Goal: Transaction & Acquisition: Purchase product/service

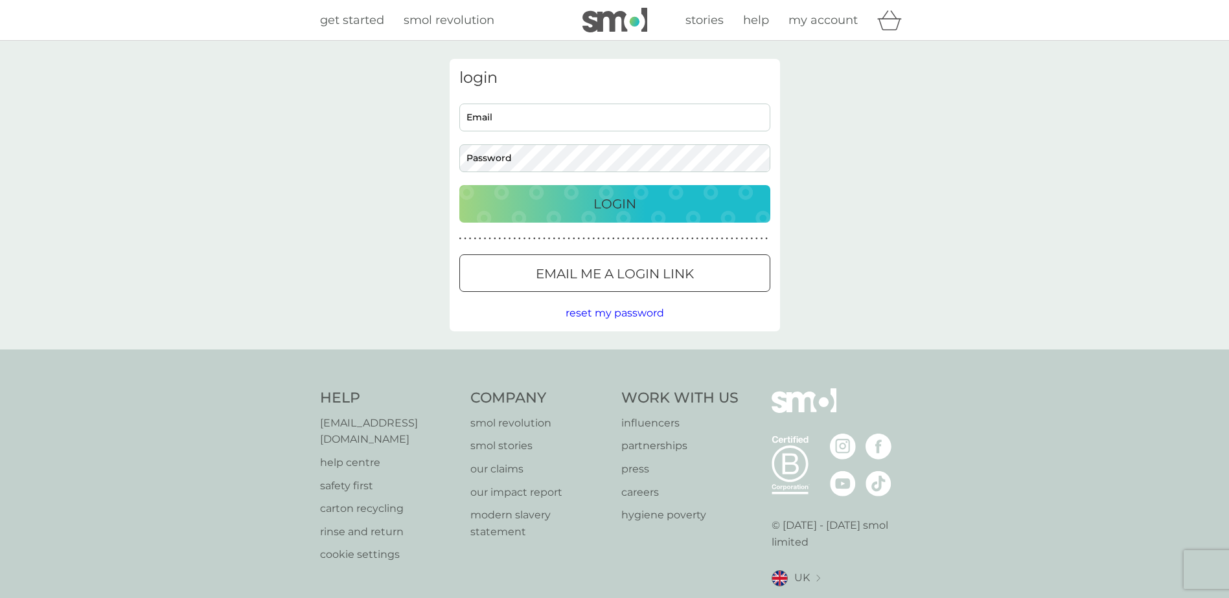
click at [630, 273] on div at bounding box center [630, 273] width 0 height 0
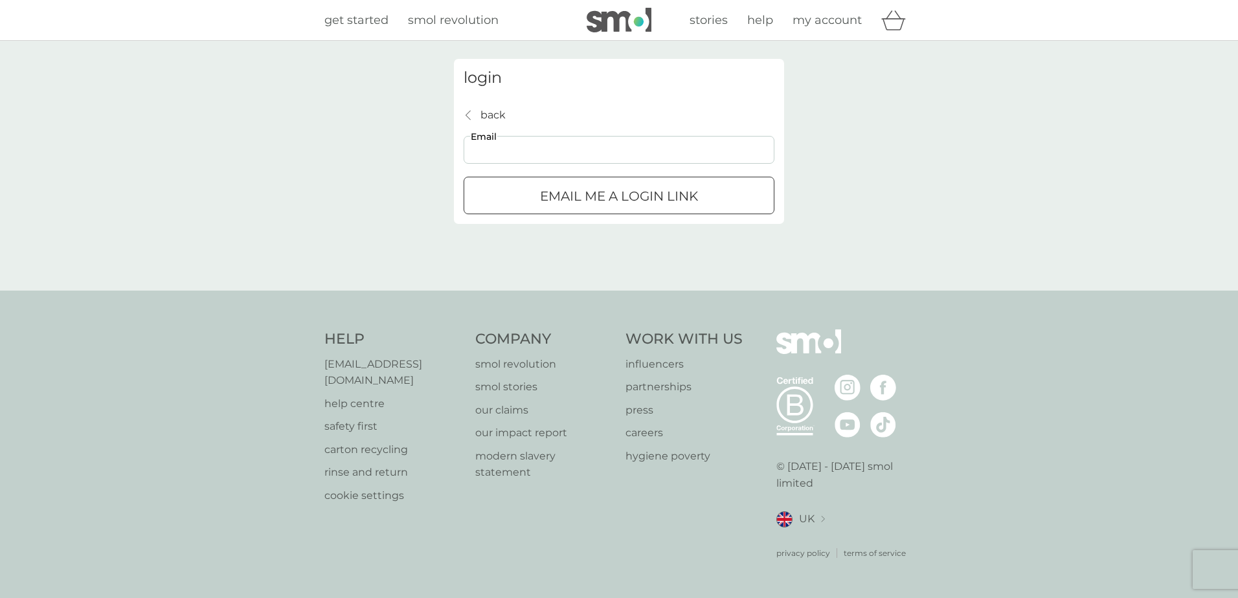
click at [573, 164] on input "Email" at bounding box center [619, 150] width 311 height 28
type input "[PERSON_NAME][EMAIL_ADDRESS][DOMAIN_NAME]"
click at [561, 196] on p "Email me a login link" at bounding box center [619, 196] width 158 height 21
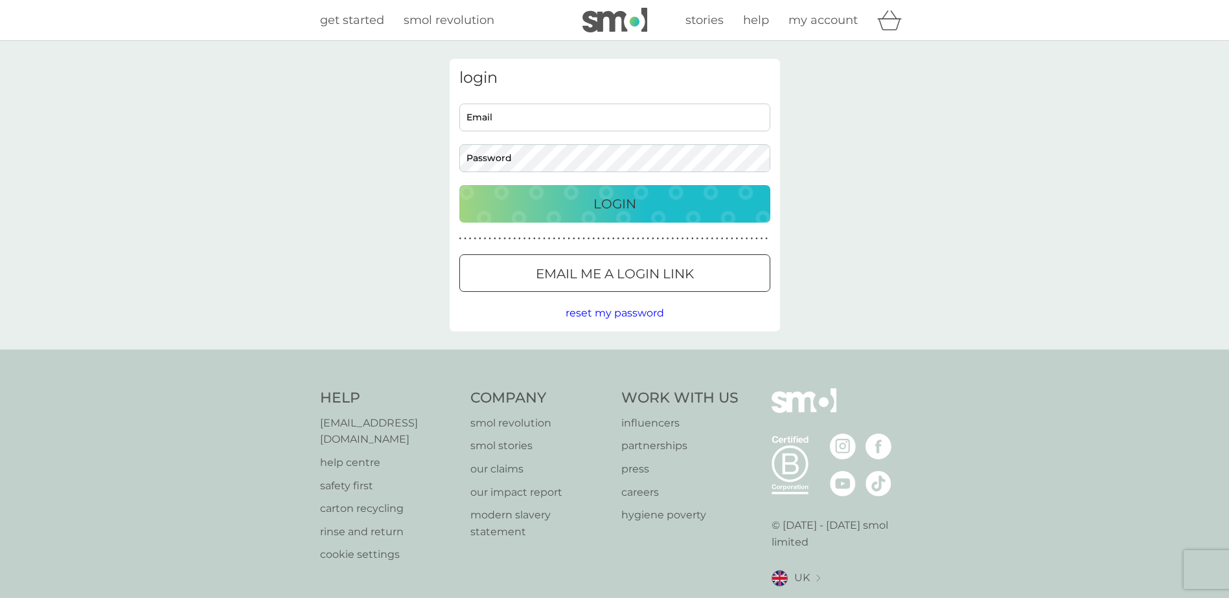
click at [712, 124] on input "Email" at bounding box center [614, 118] width 311 height 28
type input "sarah.grimes14@gmail.com"
click at [459, 185] on button "Login" at bounding box center [614, 204] width 311 height 38
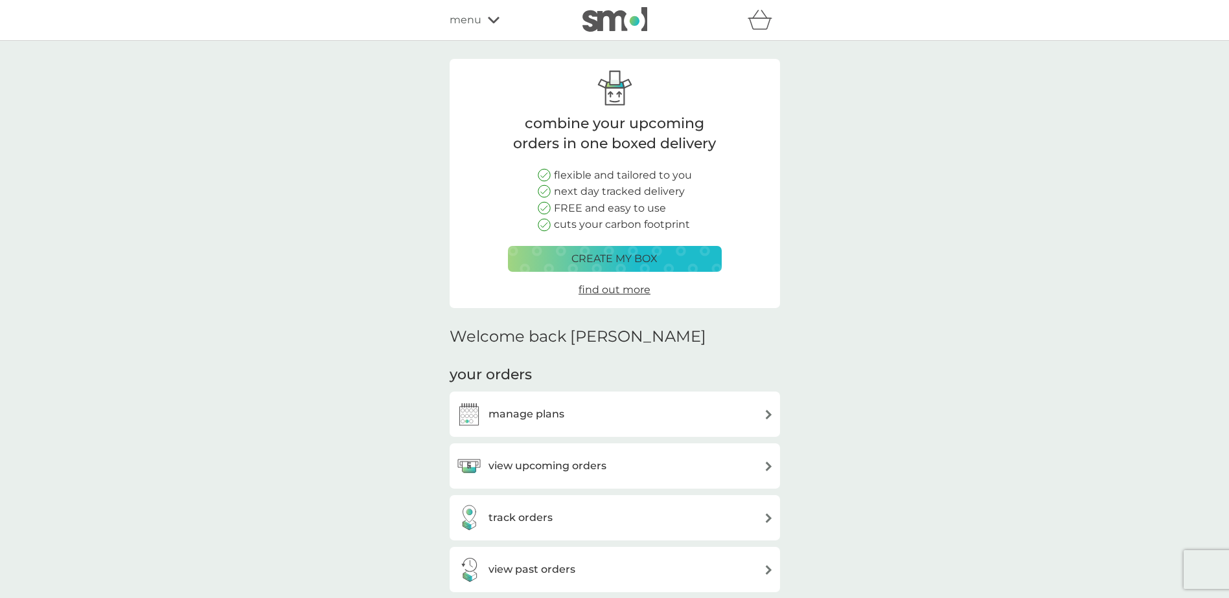
click at [567, 420] on div "manage plans" at bounding box center [614, 415] width 317 height 26
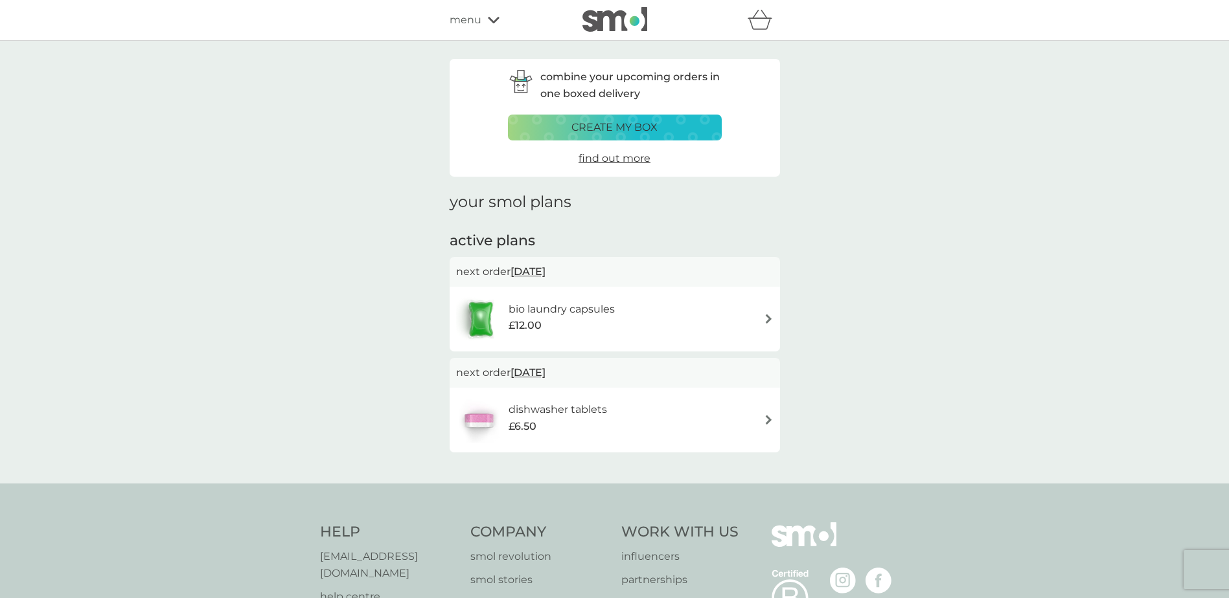
click at [616, 316] on div "bio laundry capsules £12.00" at bounding box center [567, 319] width 119 height 36
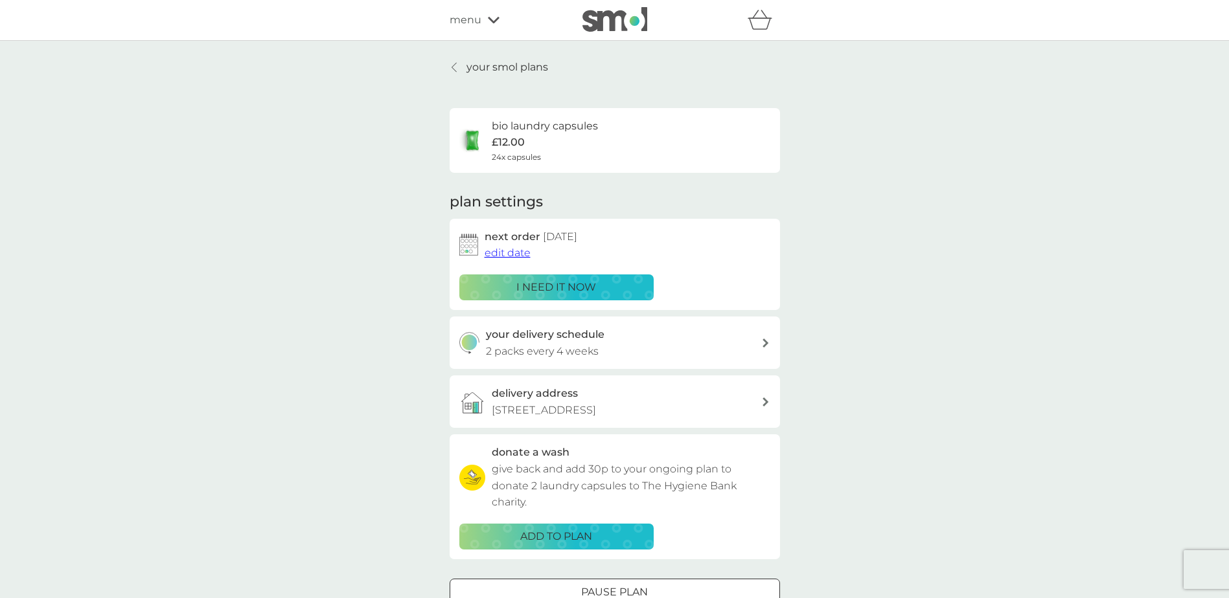
click at [589, 284] on p "i need it now" at bounding box center [556, 287] width 80 height 17
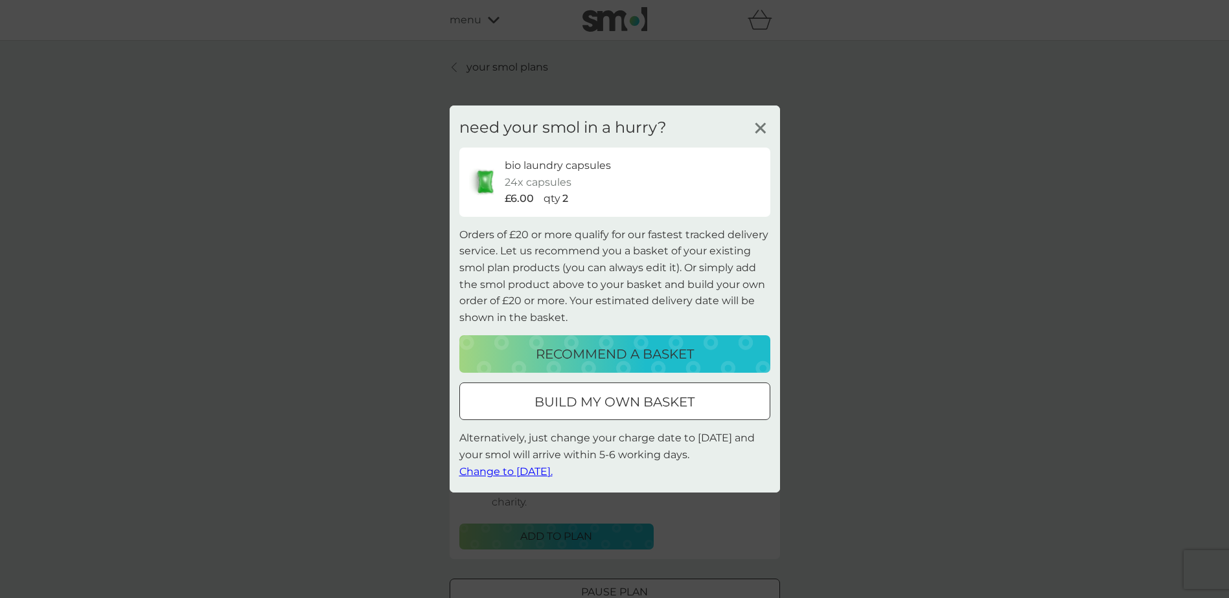
click at [649, 402] on p "build my own basket" at bounding box center [614, 402] width 160 height 21
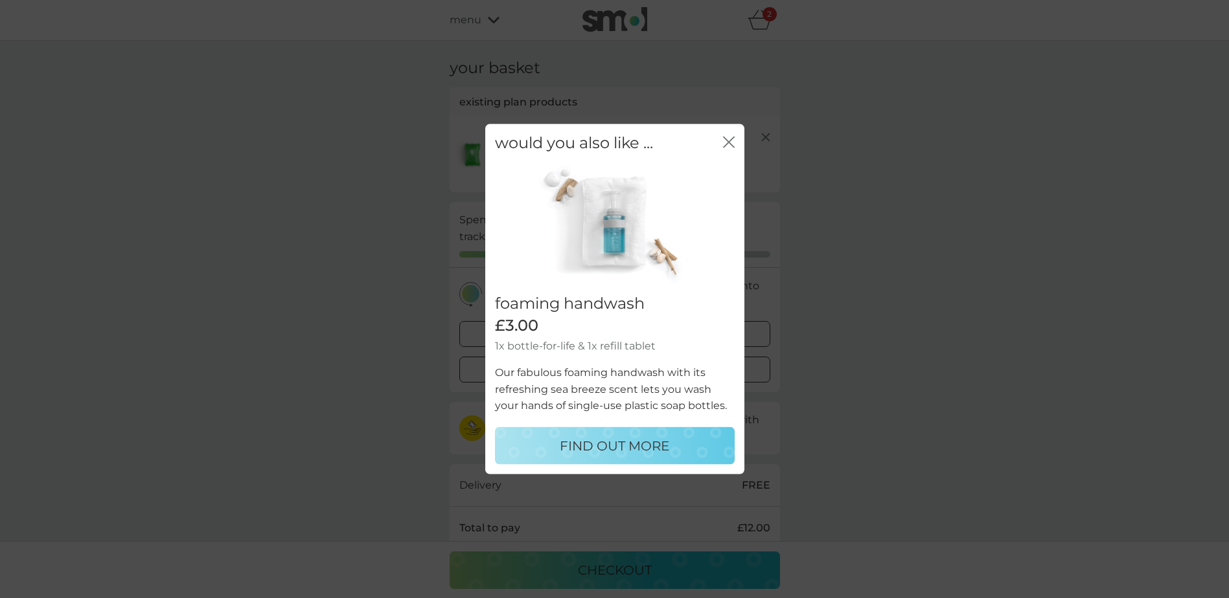
click at [731, 144] on icon "close" at bounding box center [731, 142] width 5 height 10
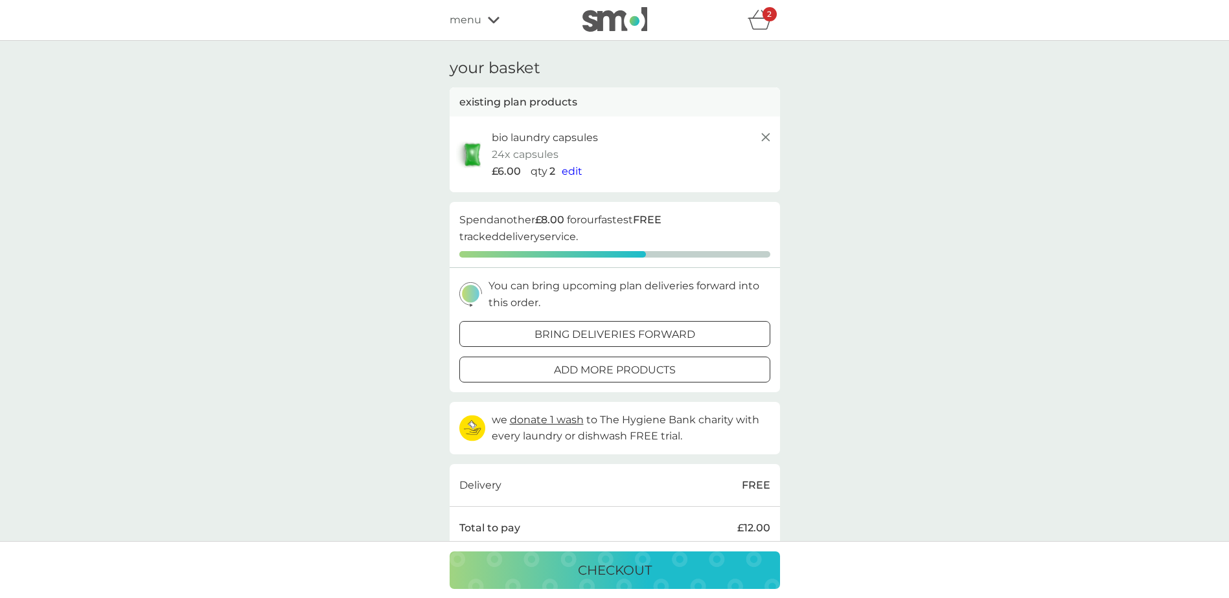
click at [580, 582] on button "checkout" at bounding box center [614, 571] width 330 height 38
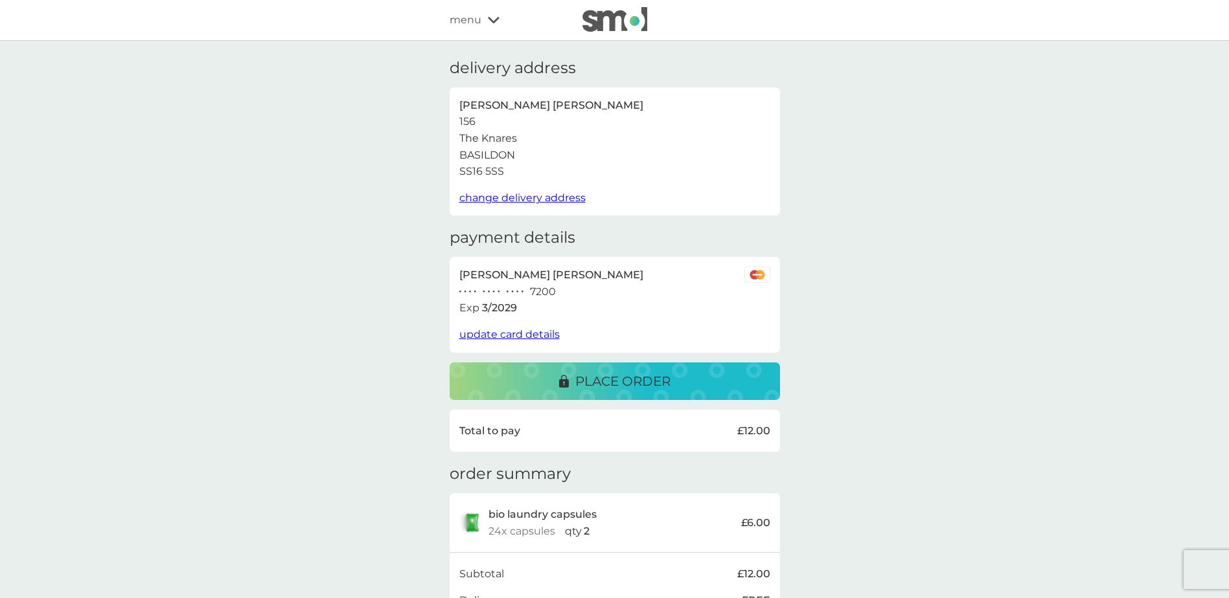
click at [740, 390] on div "place order" at bounding box center [614, 381] width 304 height 21
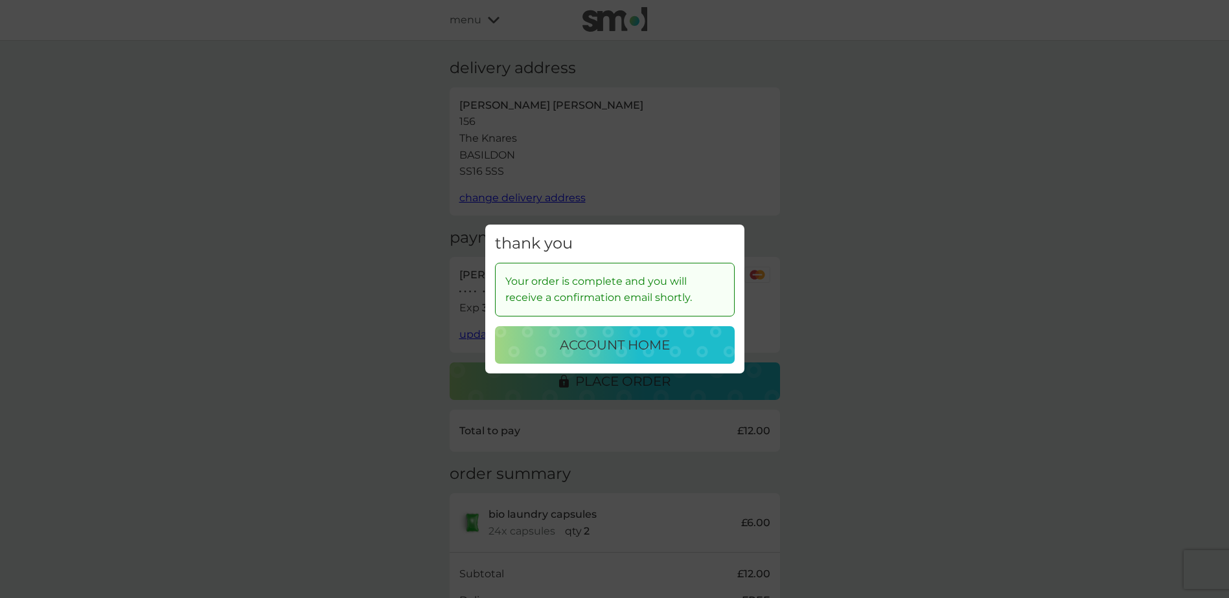
click at [668, 354] on p "account home" at bounding box center [615, 345] width 110 height 21
